Goal: Task Accomplishment & Management: Manage account settings

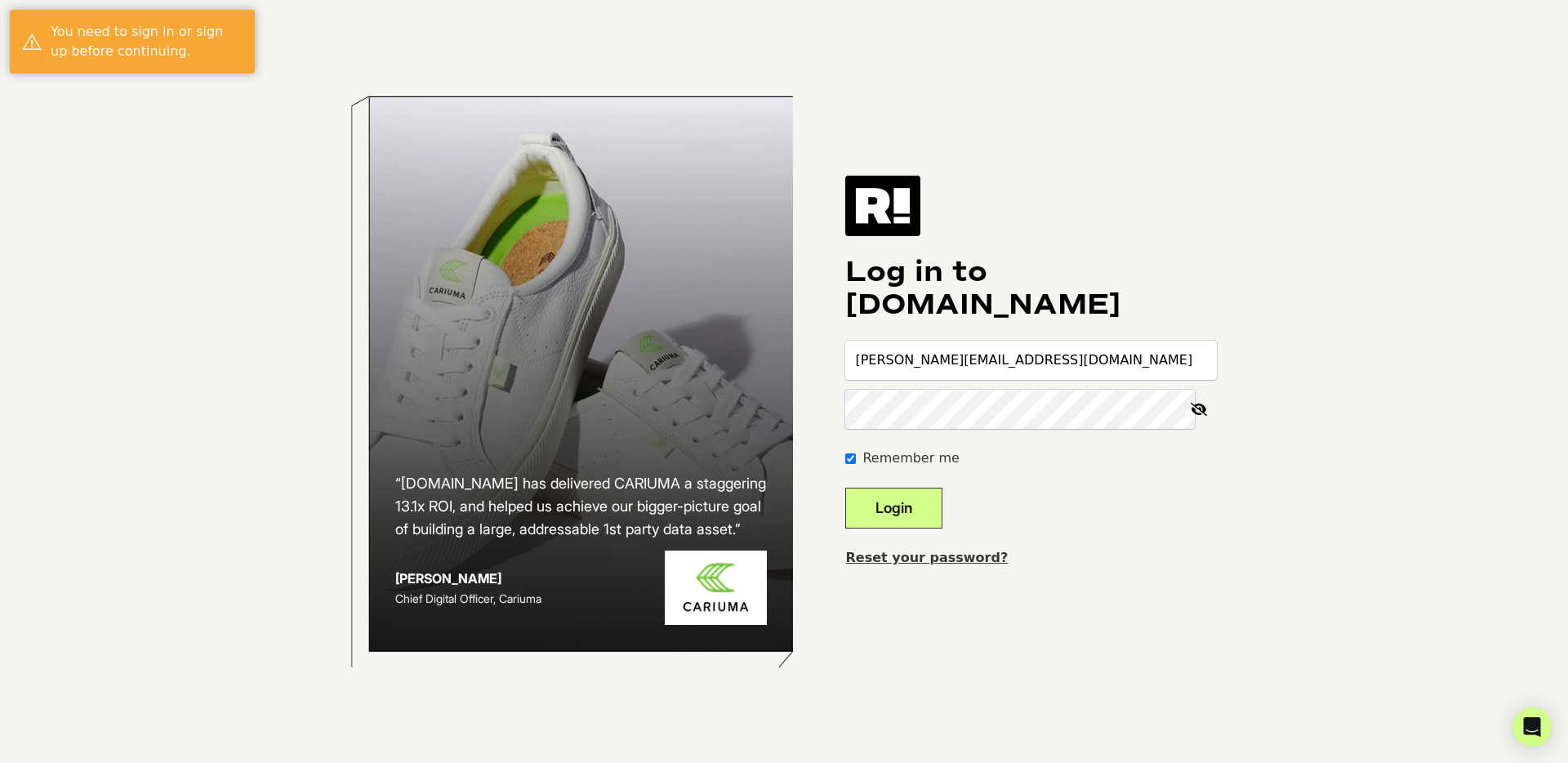
click at [943, 506] on button "Login" at bounding box center [893, 508] width 97 height 41
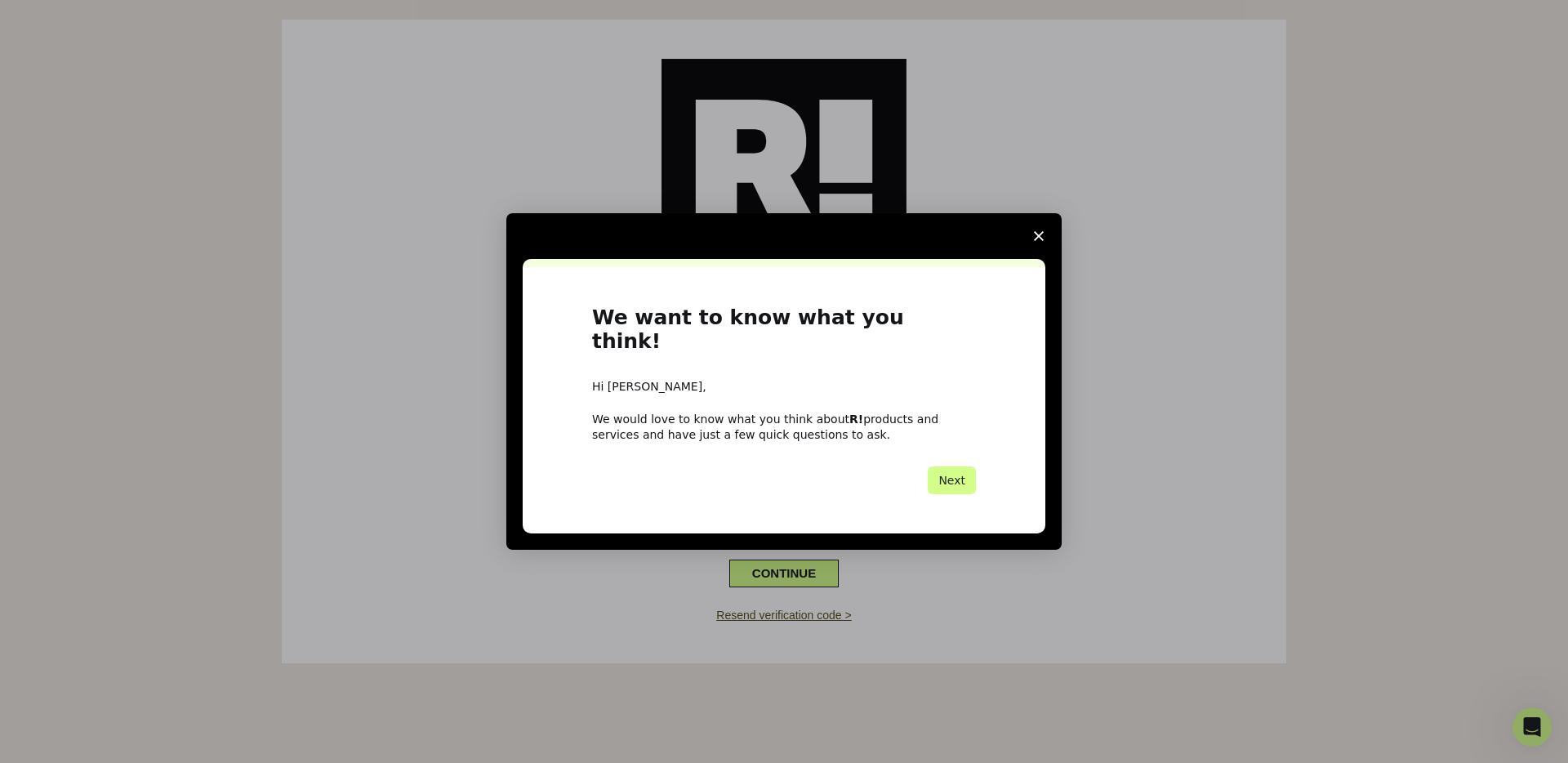
click at [1035, 241] on icon "Close survey" at bounding box center [1039, 236] width 10 height 10
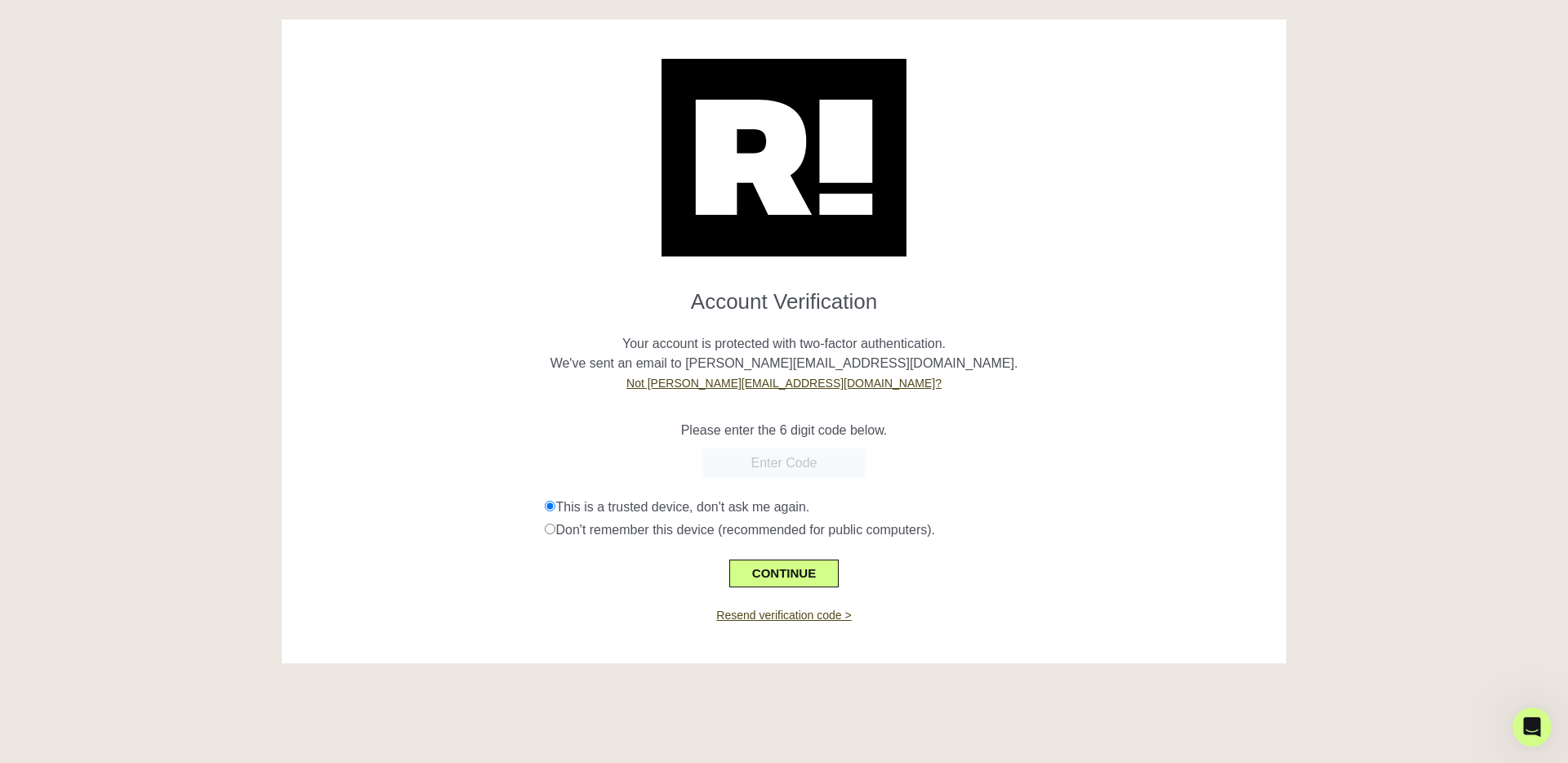
click at [721, 462] on input "text" at bounding box center [784, 463] width 163 height 29
paste input "129372"
type input "129372"
click at [780, 570] on button "CONTINUE" at bounding box center [784, 573] width 110 height 28
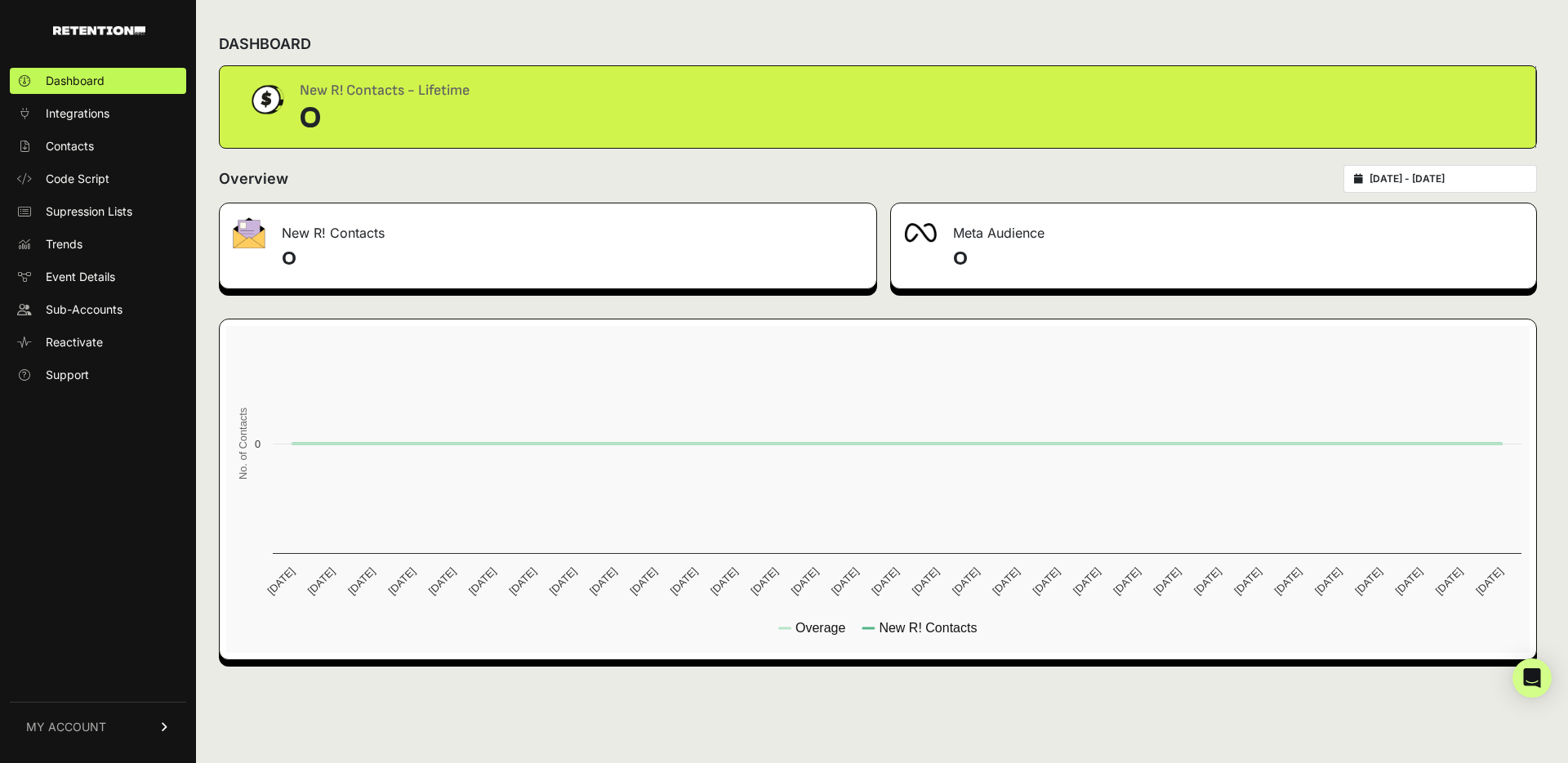
click at [138, 721] on link "MY ACCOUNT" at bounding box center [98, 726] width 176 height 50
click at [589, 21] on div "DASHBOARD New R! Contacts - Lifetime 0 Overview [DATE] - [DATE] New R! Contacts…" at bounding box center [878, 382] width 1364 height 763
click at [93, 579] on span "Account Details" at bounding box center [88, 575] width 84 height 17
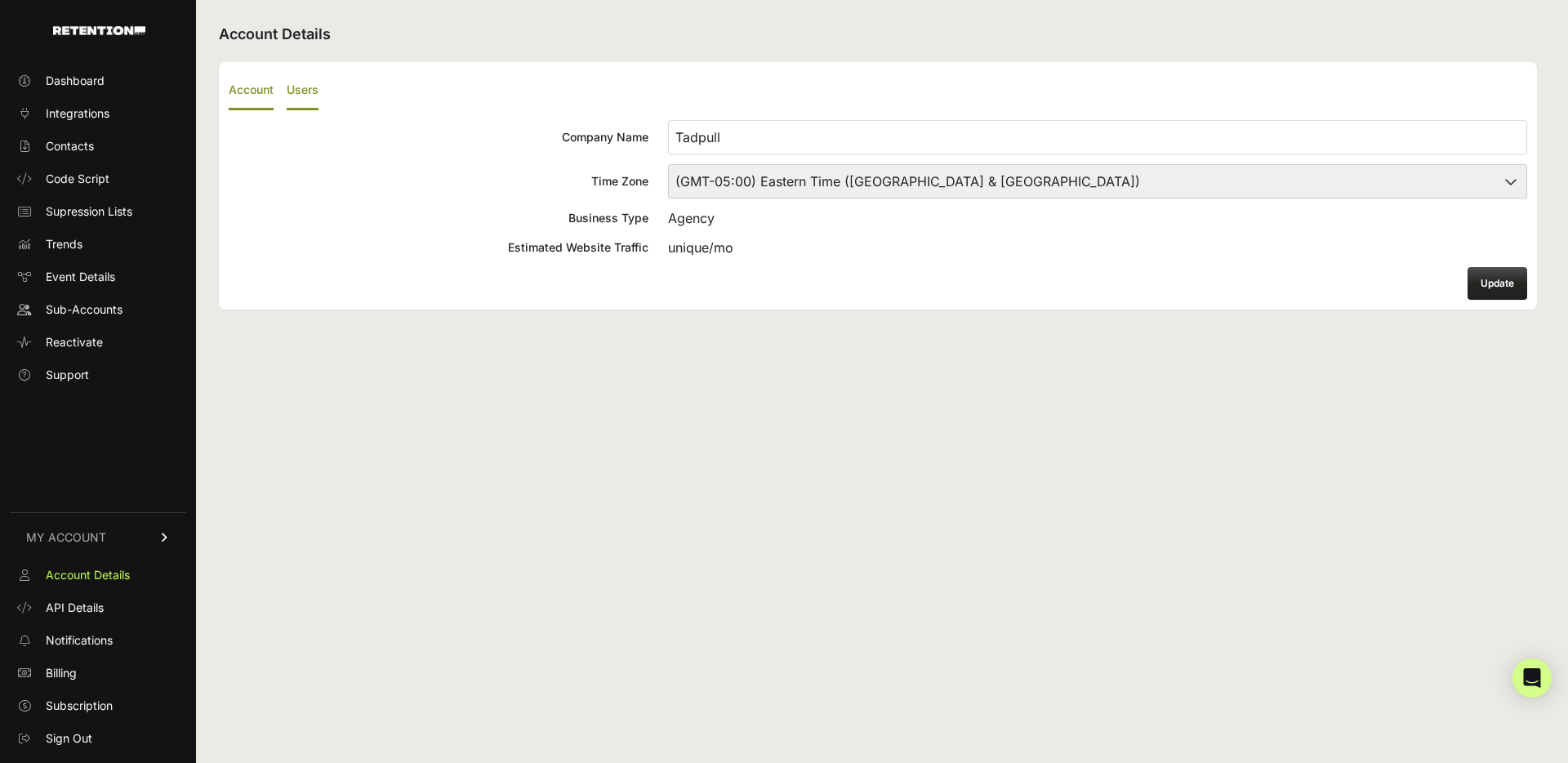
click at [292, 84] on label "Users" at bounding box center [302, 91] width 32 height 39
click at [0, 0] on input "Users" at bounding box center [0, 0] width 0 height 0
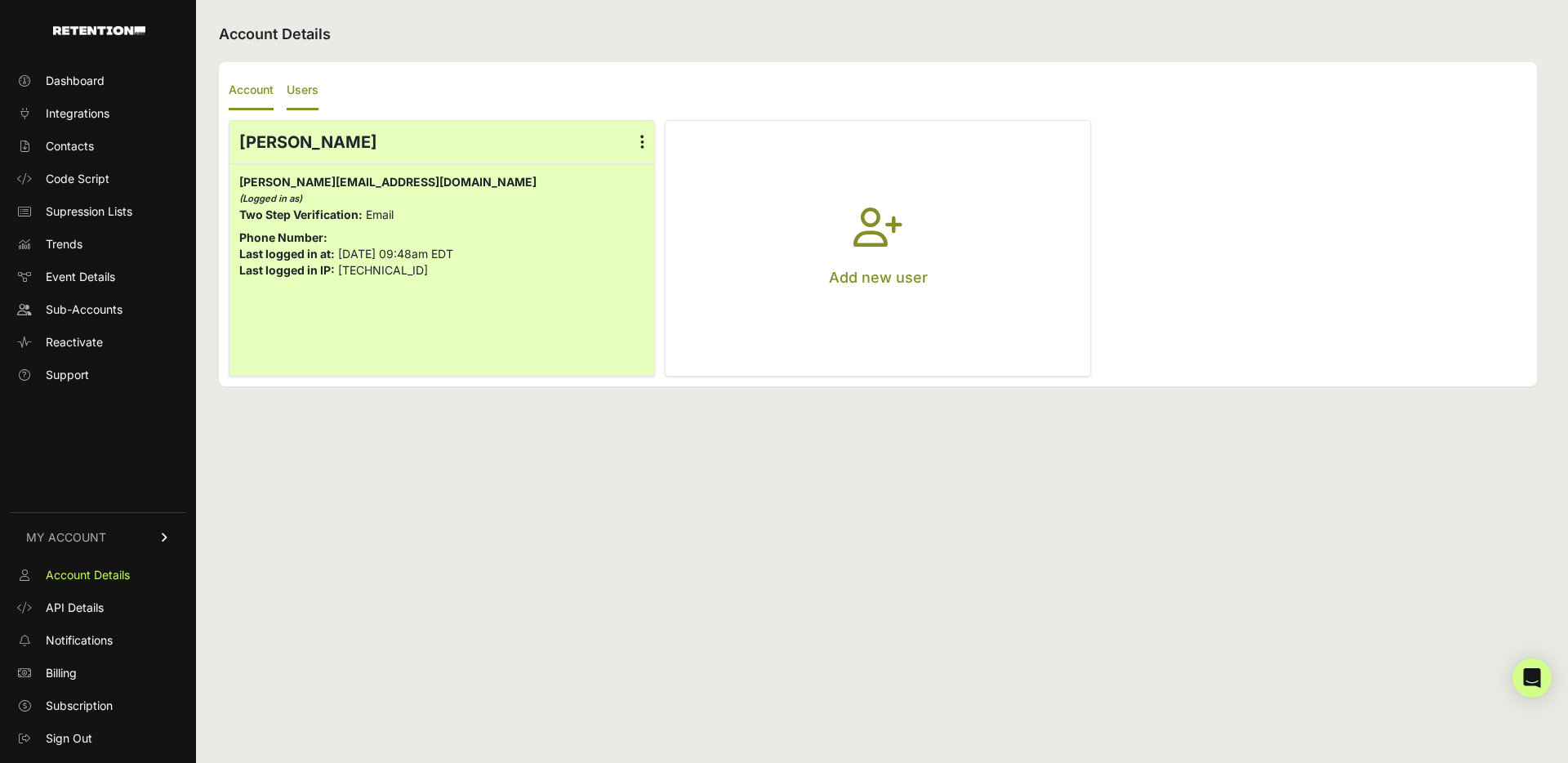
click at [267, 88] on label "Account" at bounding box center [251, 91] width 45 height 39
click at [0, 0] on input "Account" at bounding box center [0, 0] width 0 height 0
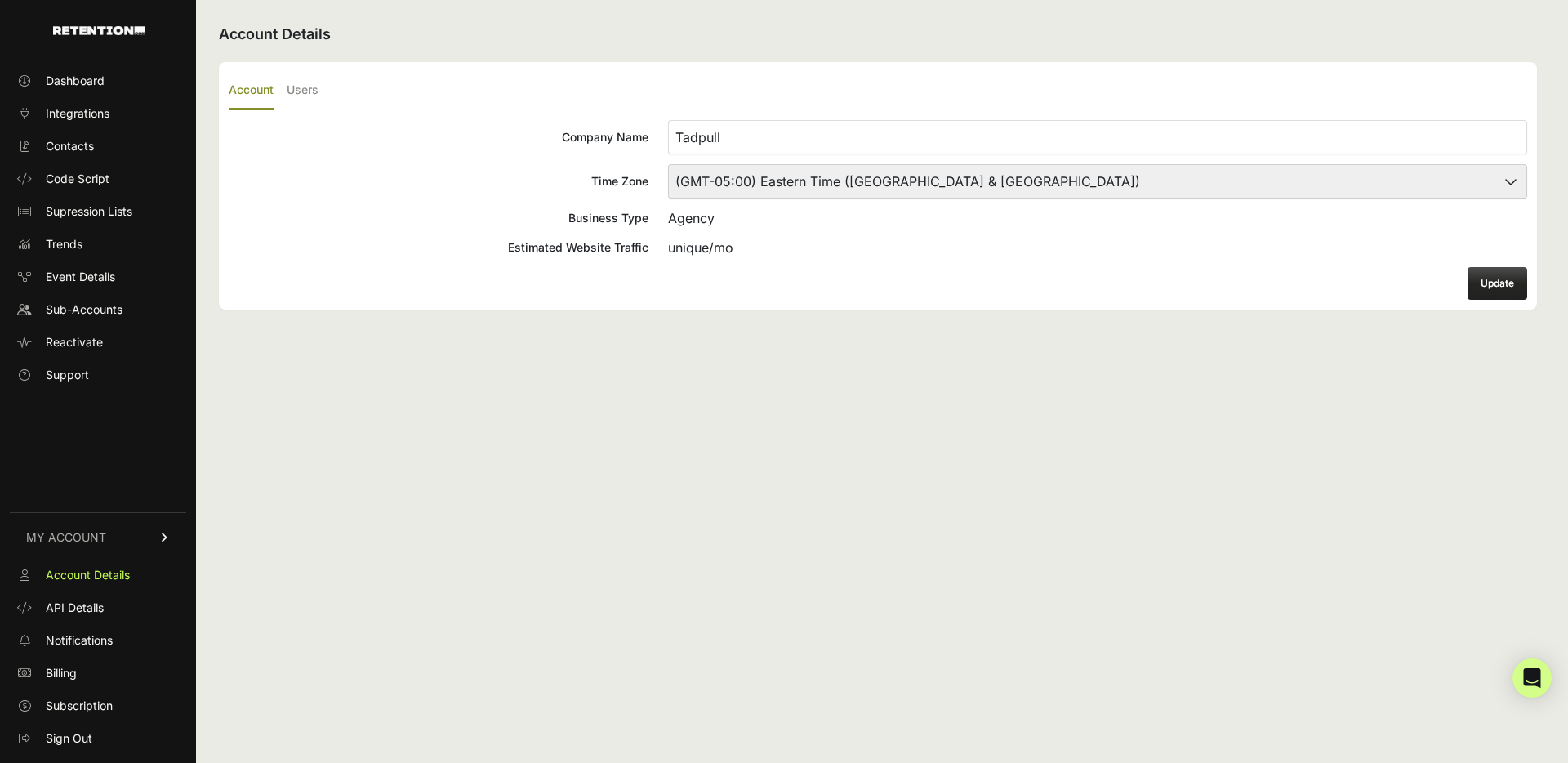
drag, startPoint x: 71, startPoint y: 732, endPoint x: 83, endPoint y: 722, distance: 15.6
click at [71, 732] on span "Sign Out" at bounding box center [69, 738] width 47 height 17
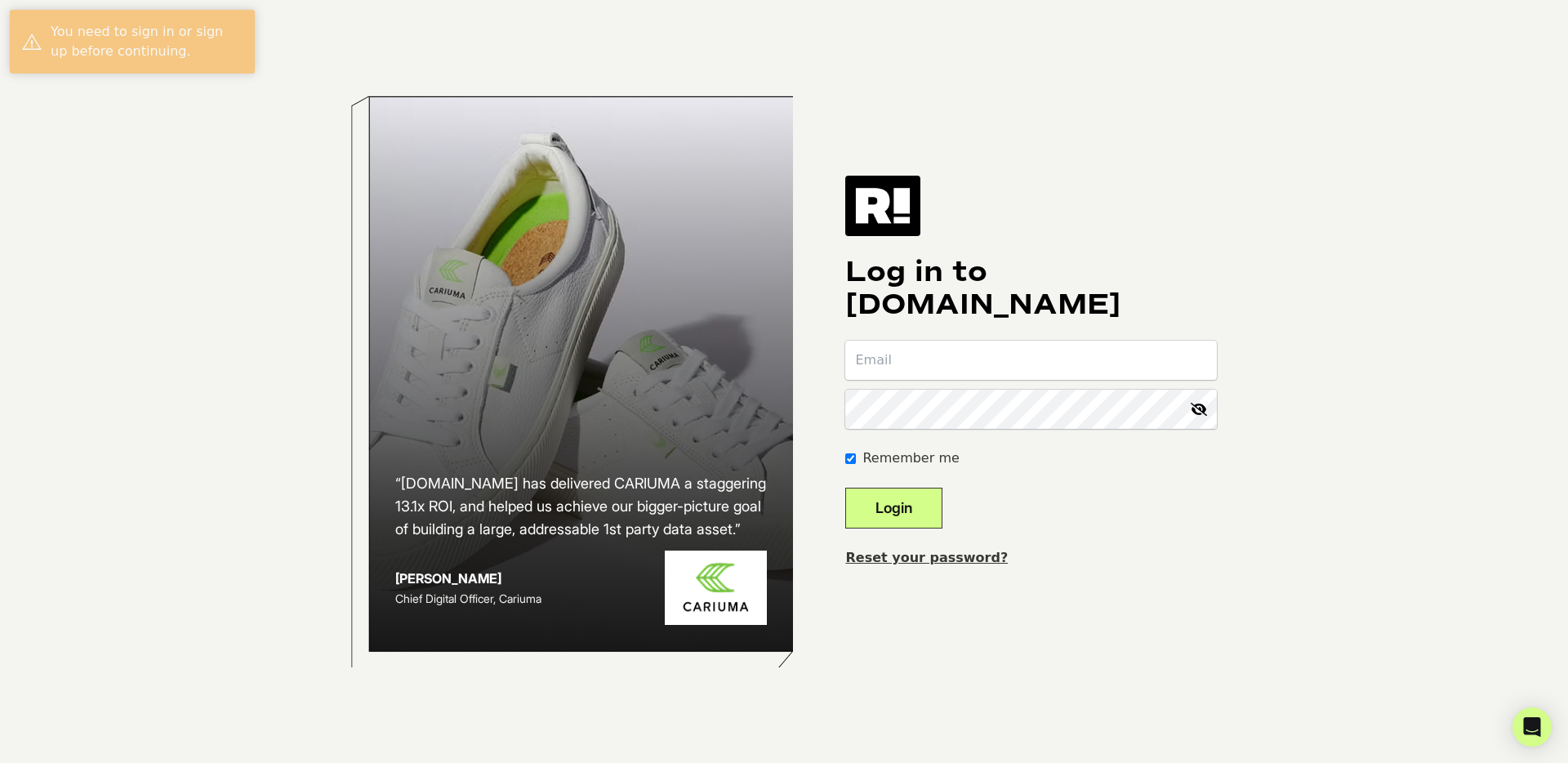
type input "[PERSON_NAME][EMAIL_ADDRESS][DOMAIN_NAME]"
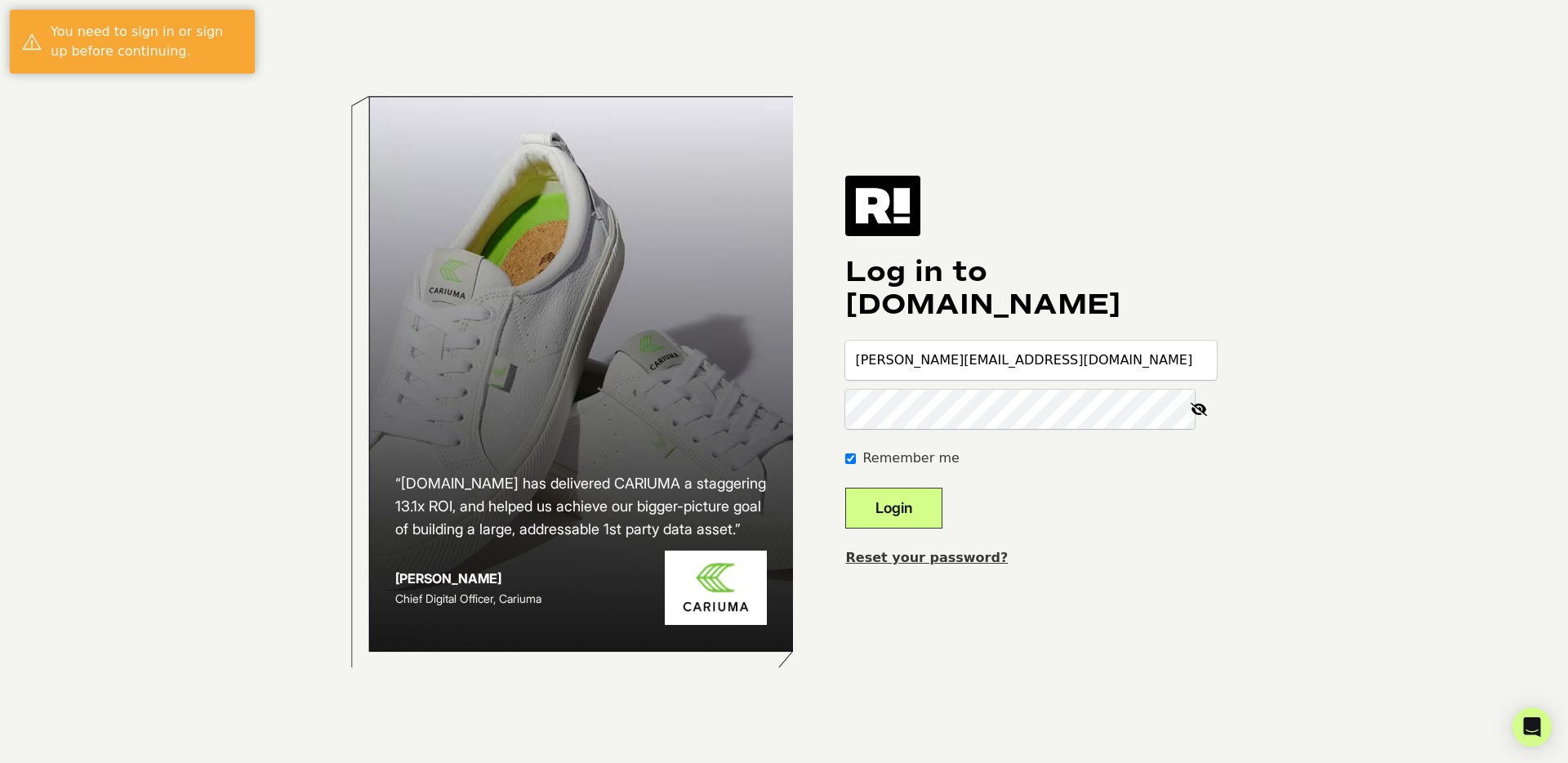
click at [845, 587] on div at bounding box center [845, 587] width 0 height 0
click at [1271, 292] on body "“[DOMAIN_NAME] has delivered CARIUMA a staggering 13.1x ROI, and helped us achi…" at bounding box center [784, 382] width 1568 height 763
click at [1180, 261] on h1 "Log in to [DOMAIN_NAME]" at bounding box center [1031, 288] width 371 height 65
